Goal: Communication & Community: Share content

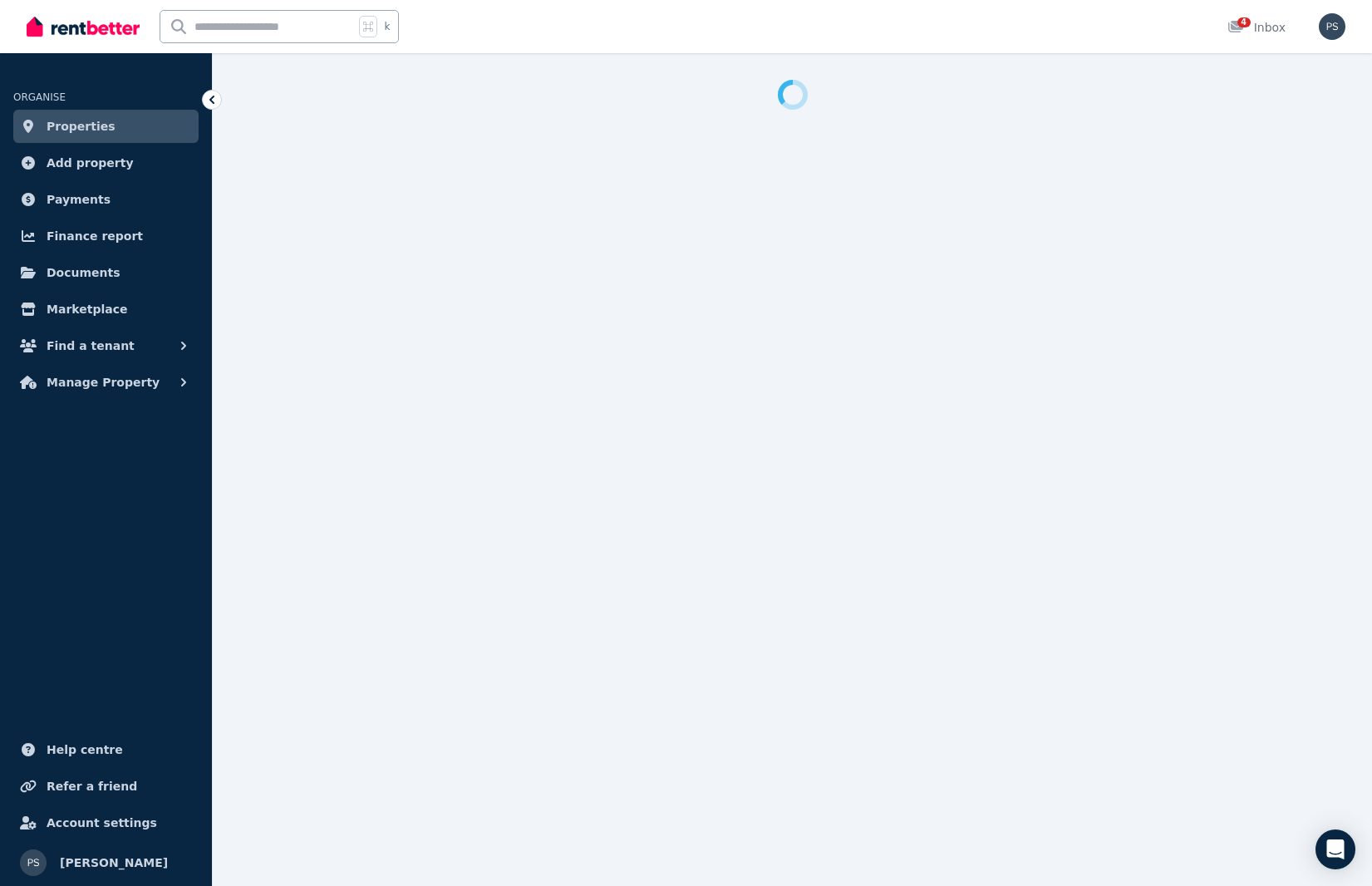
select select "**********"
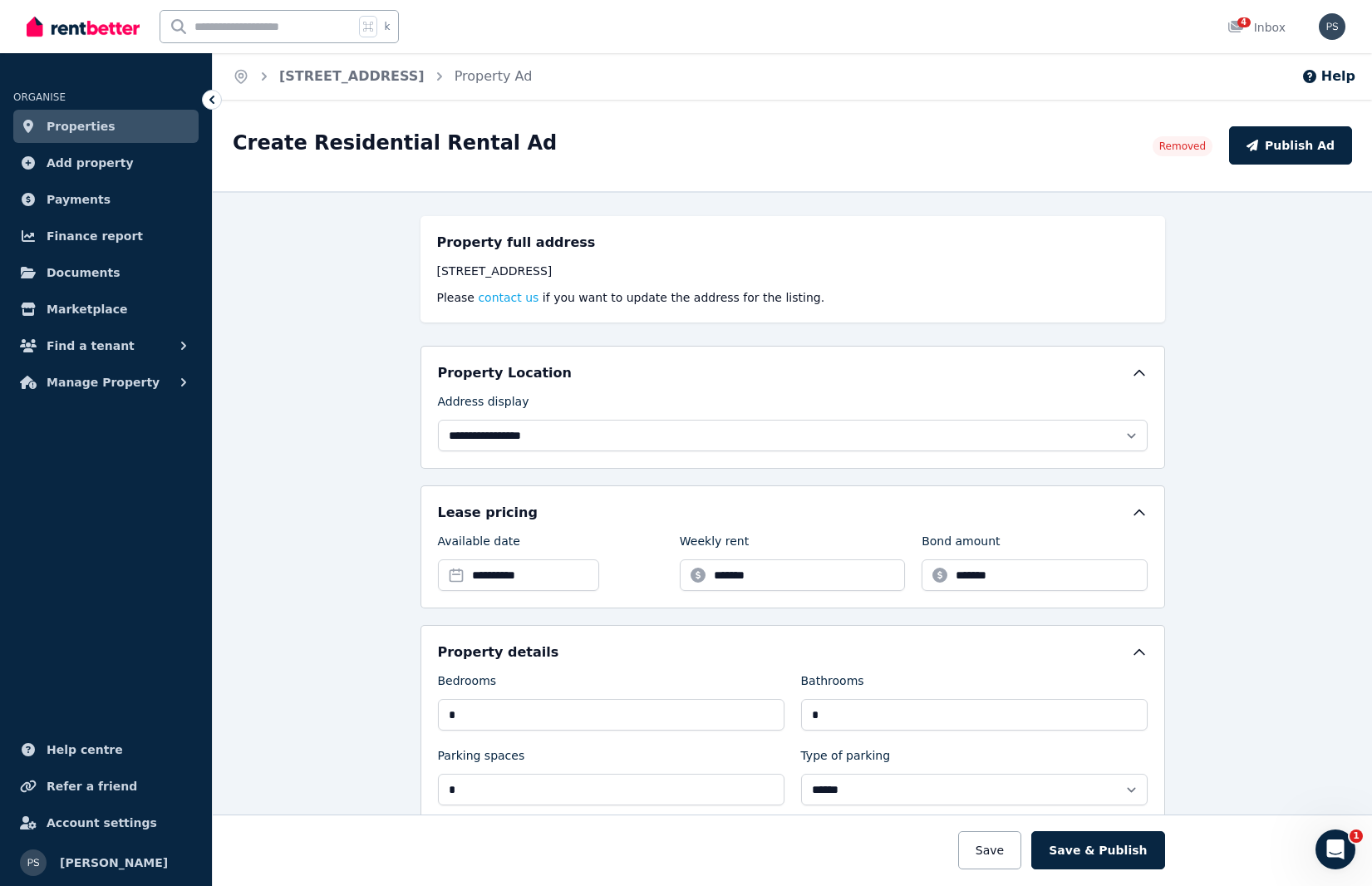
click at [72, 124] on span "Properties" at bounding box center [80, 127] width 69 height 20
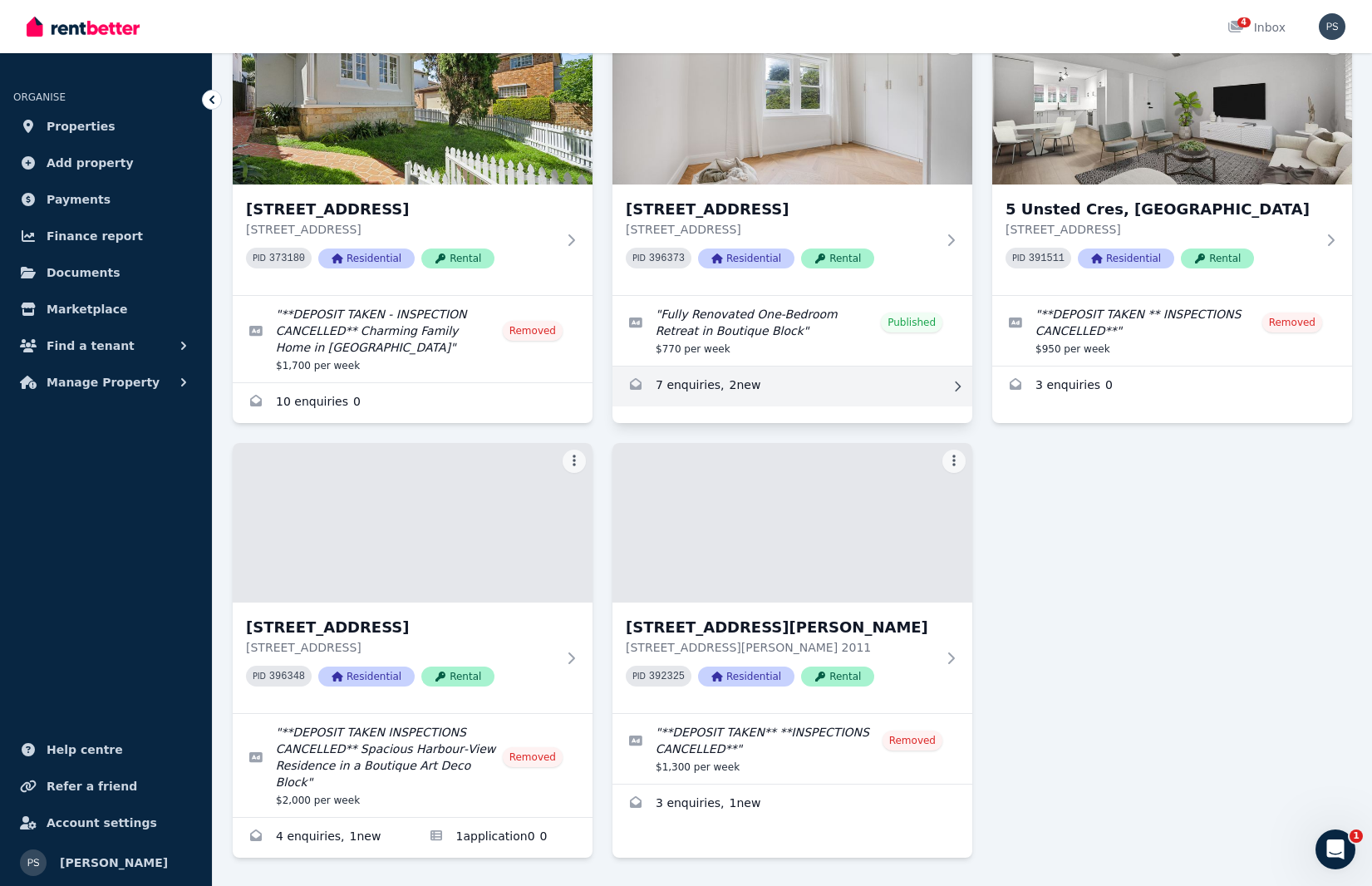
scroll to position [159, 0]
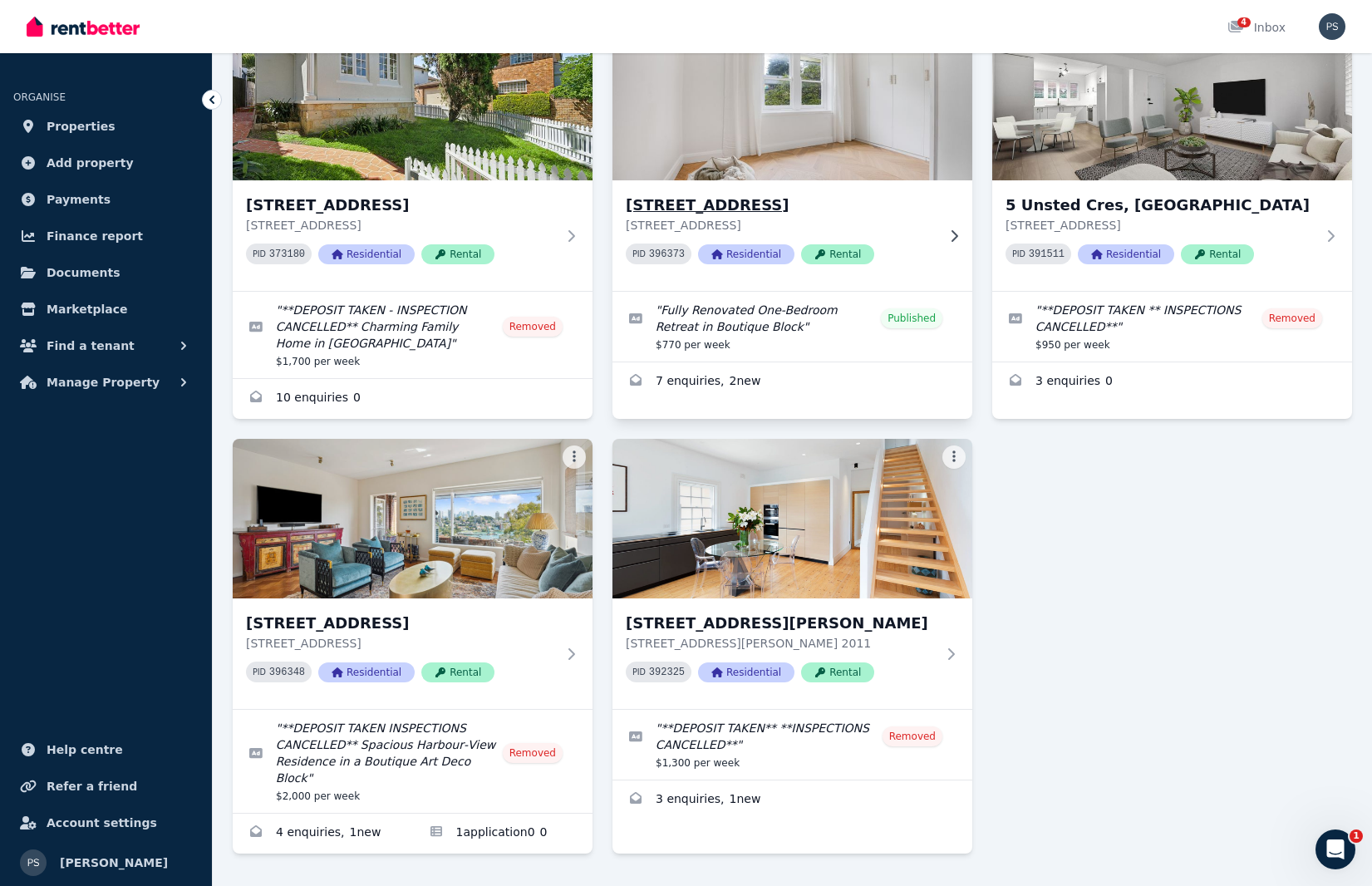
click at [801, 172] on img at bounding box center [793, 101] width 378 height 168
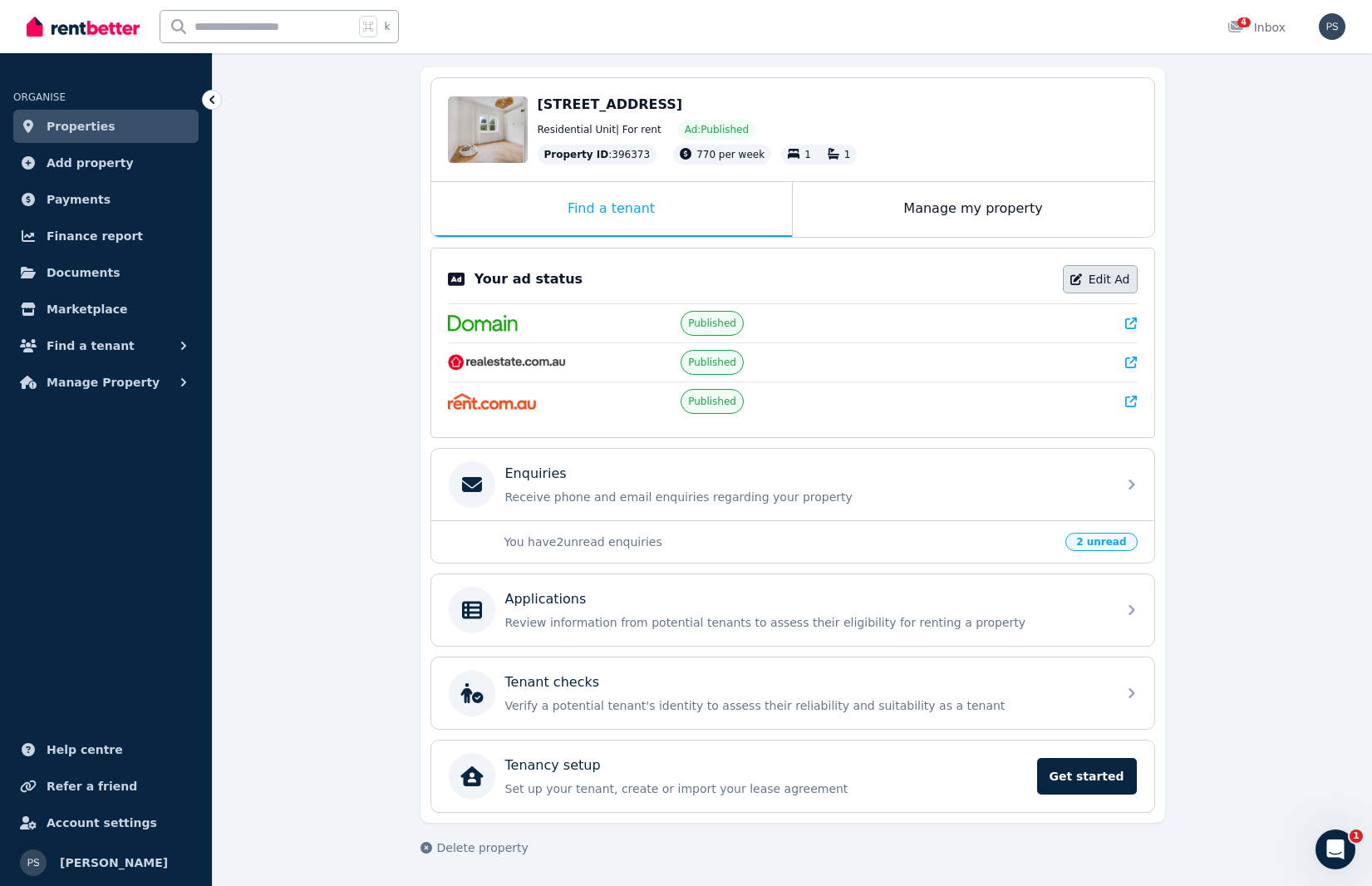
scroll to position [147, 0]
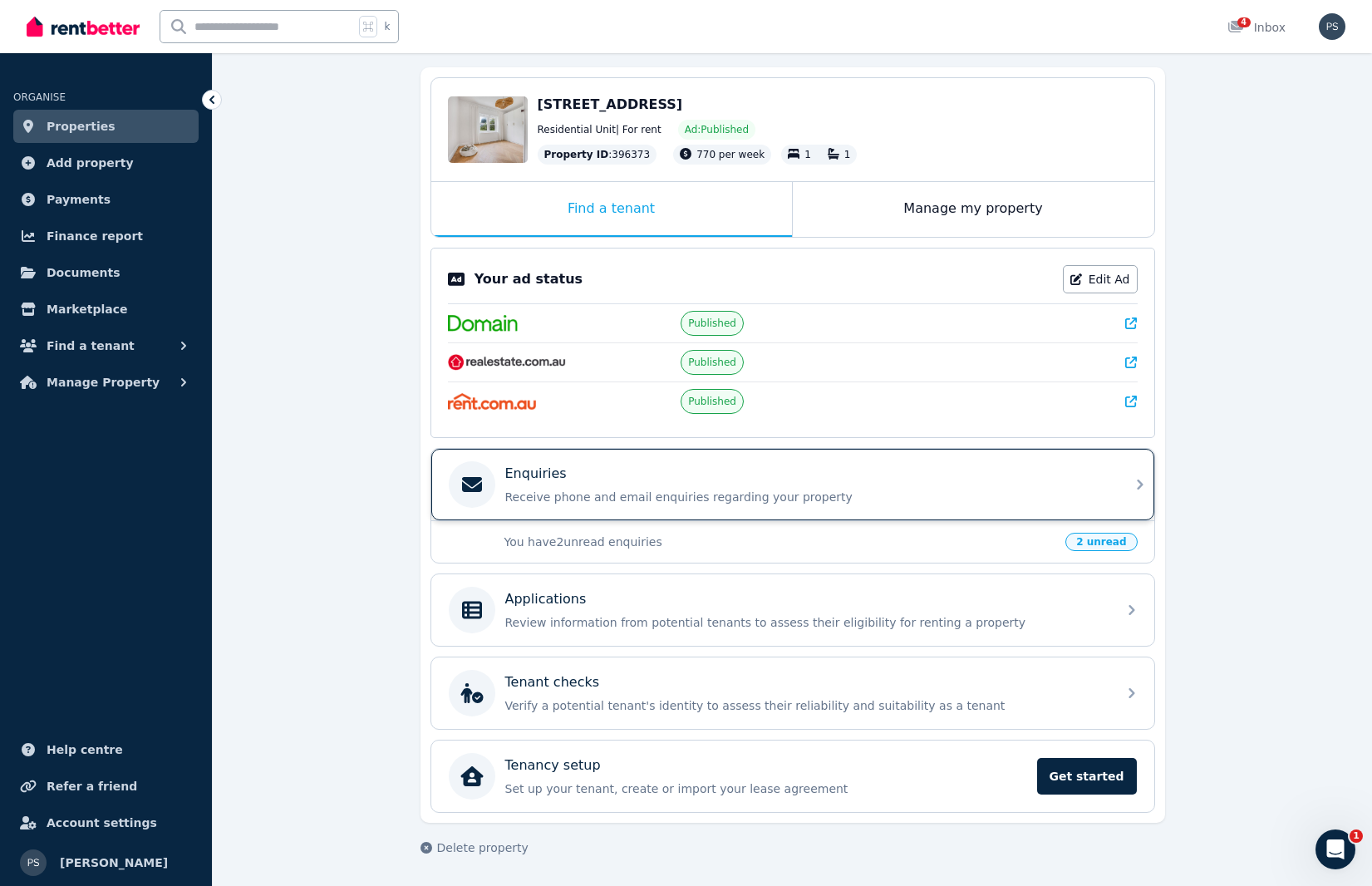
click at [1006, 493] on p "Receive phone and email enquiries regarding your property" at bounding box center [806, 496] width 602 height 17
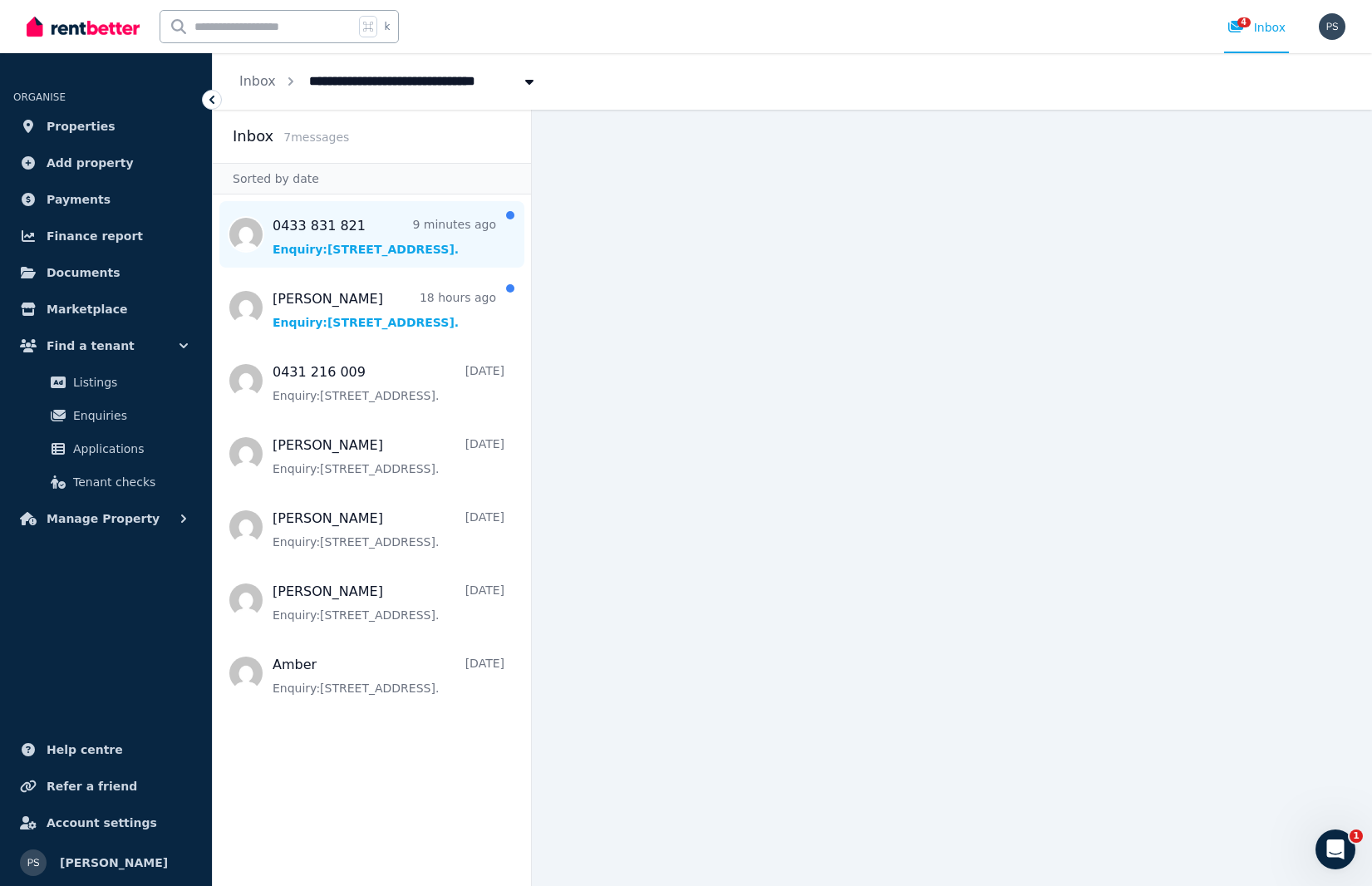
click at [366, 230] on span "Message list" at bounding box center [372, 234] width 318 height 67
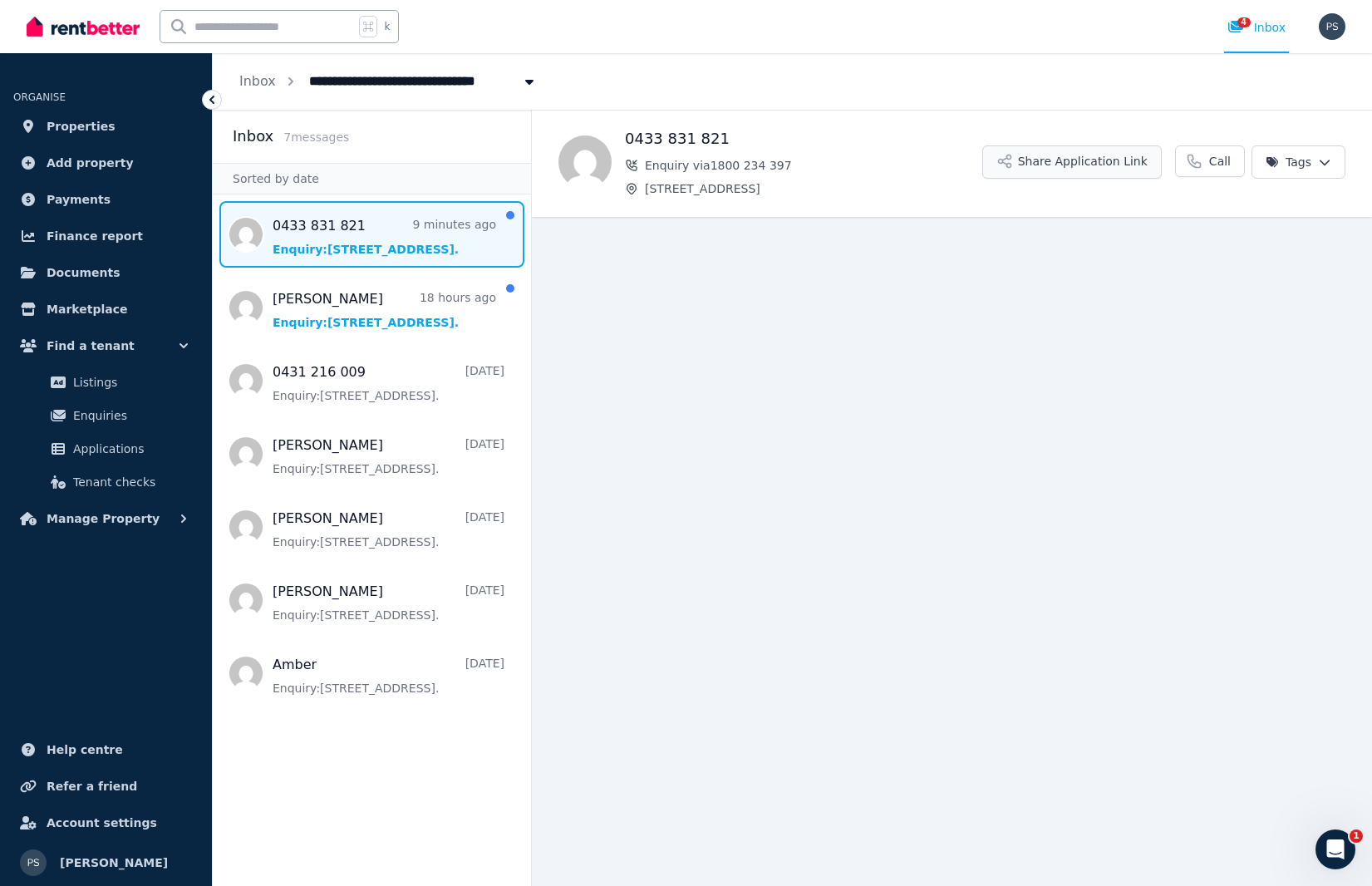
click at [1075, 160] on button "Share Application Link" at bounding box center [1072, 161] width 179 height 33
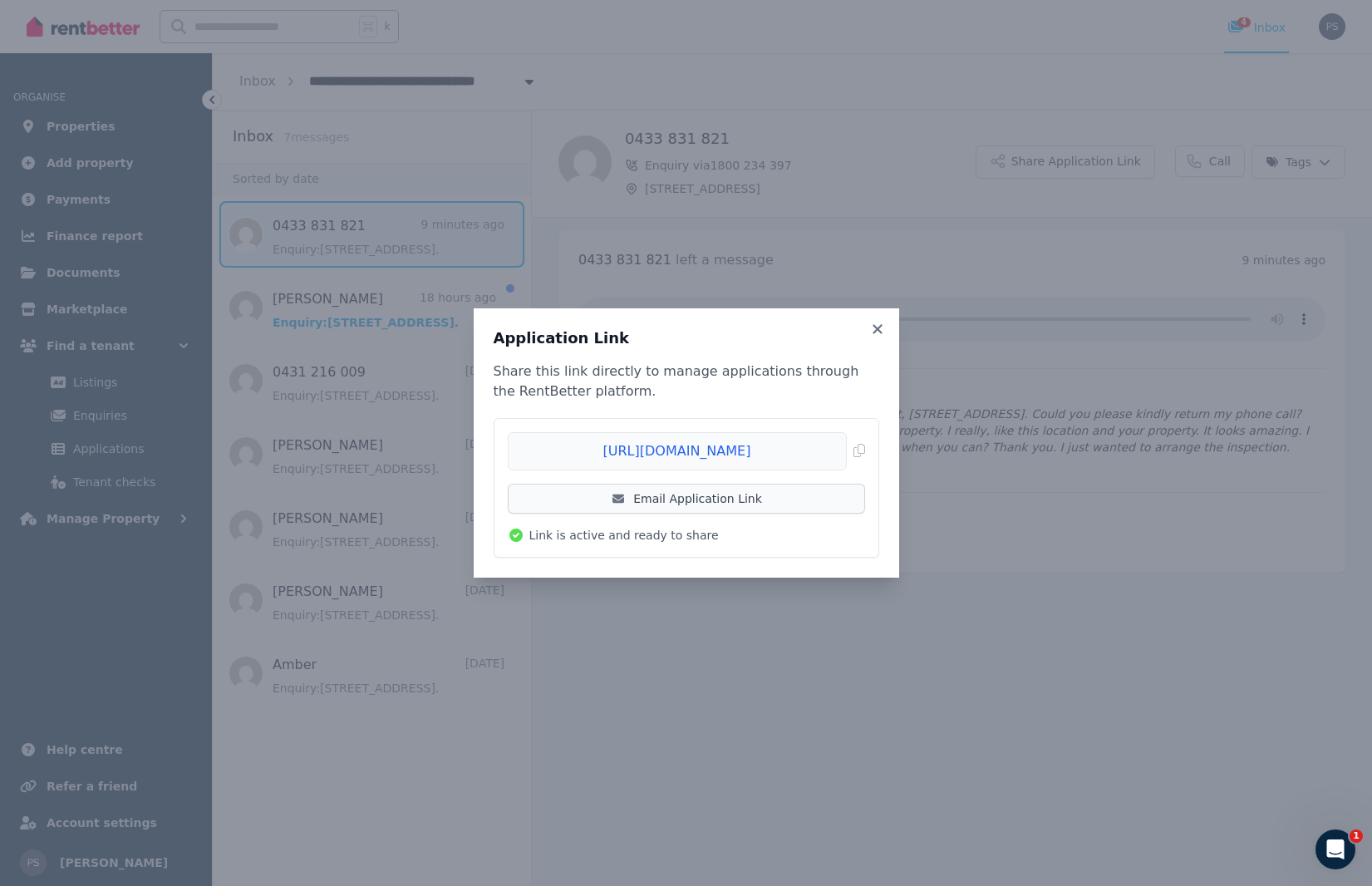
click at [678, 496] on link "Email Application Link" at bounding box center [686, 499] width 357 height 30
click at [853, 452] on span "Copied!" at bounding box center [686, 451] width 357 height 38
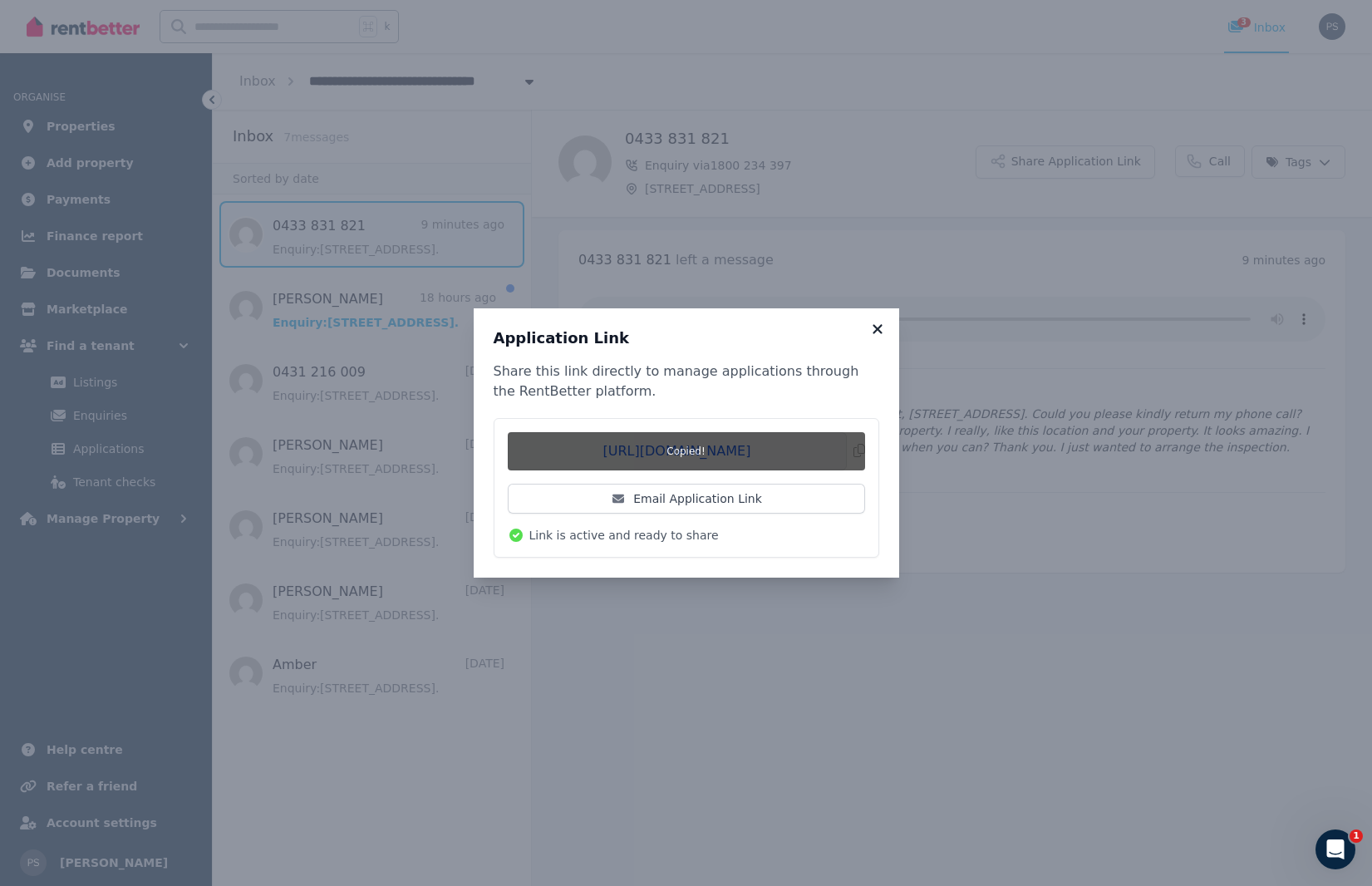
click at [871, 331] on icon at bounding box center [877, 329] width 17 height 15
